Goal: Find specific page/section: Find specific page/section

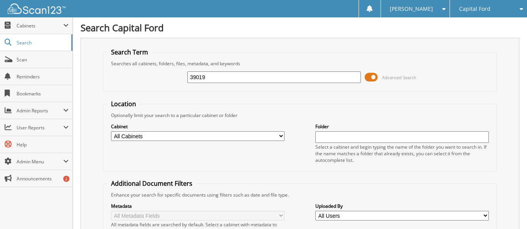
type input "39019"
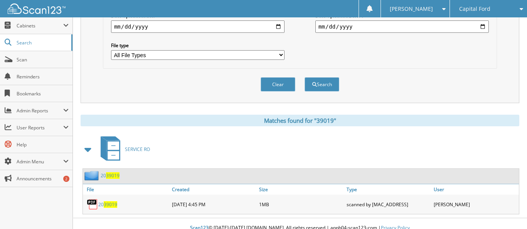
scroll to position [239, 0]
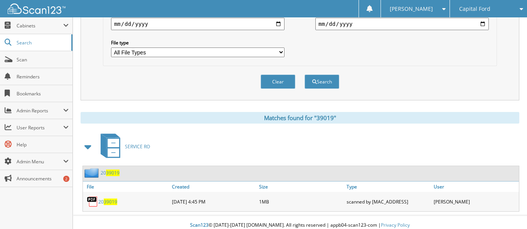
click at [478, 10] on span "Capital Ford" at bounding box center [474, 9] width 31 height 5
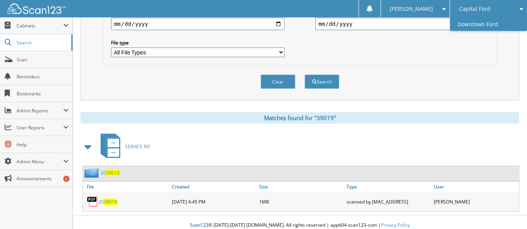
click at [480, 24] on link "Downtown Ford" at bounding box center [488, 23] width 77 height 13
